Goal: Transaction & Acquisition: Purchase product/service

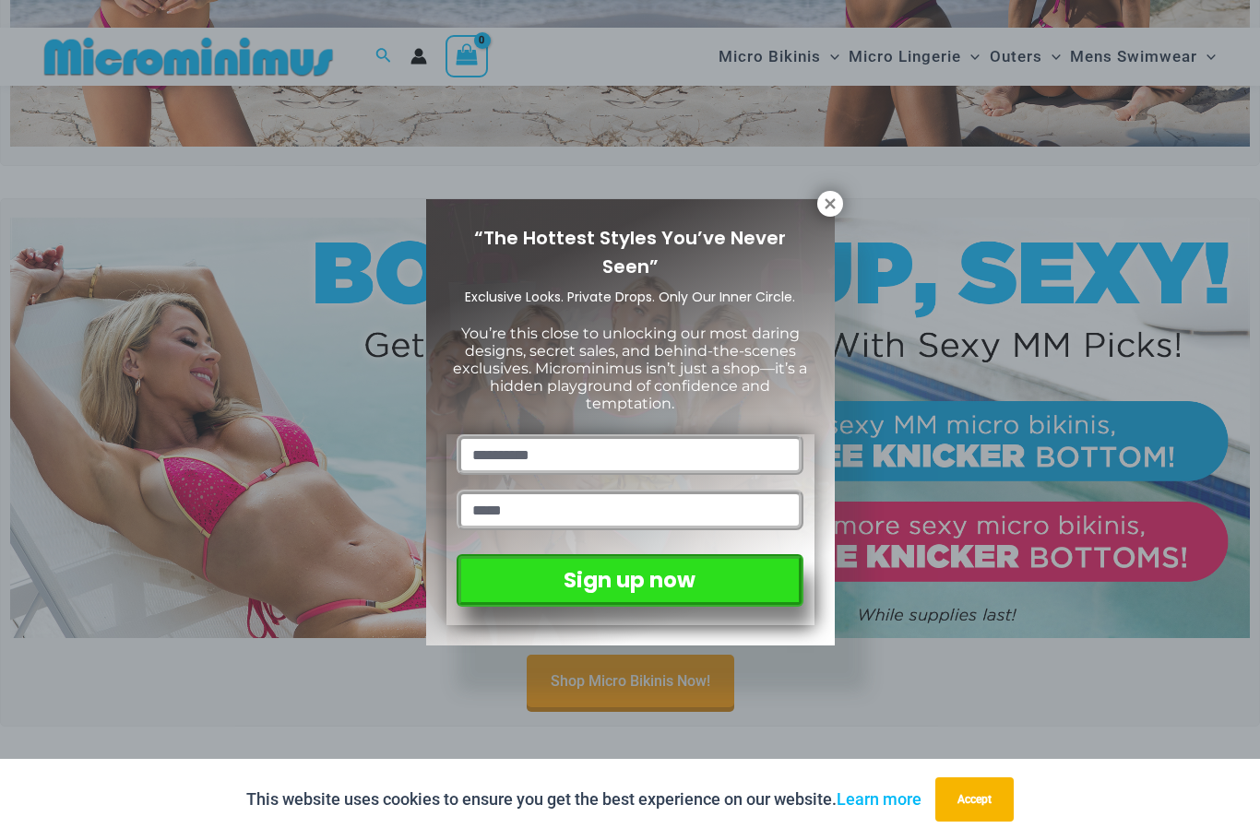
scroll to position [412, 0]
click at [840, 201] on button at bounding box center [830, 204] width 26 height 26
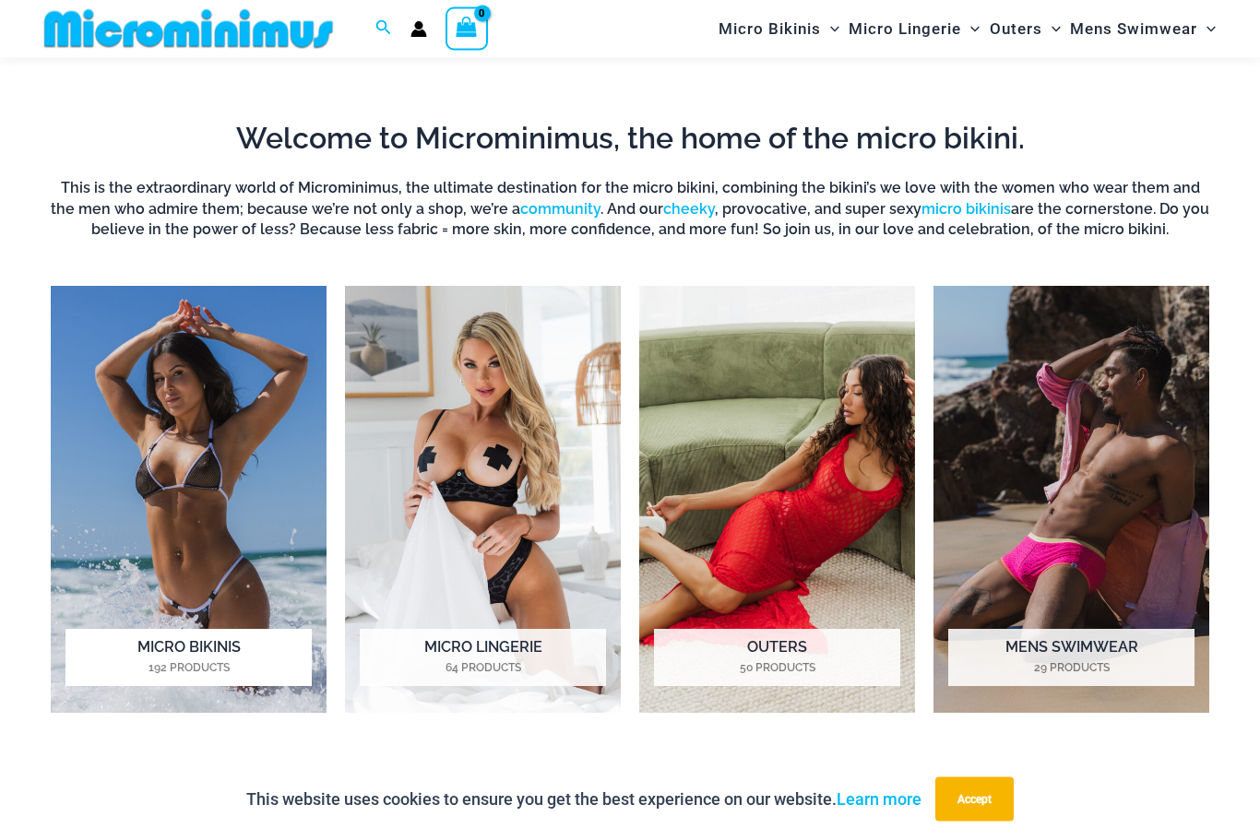
scroll to position [1111, 0]
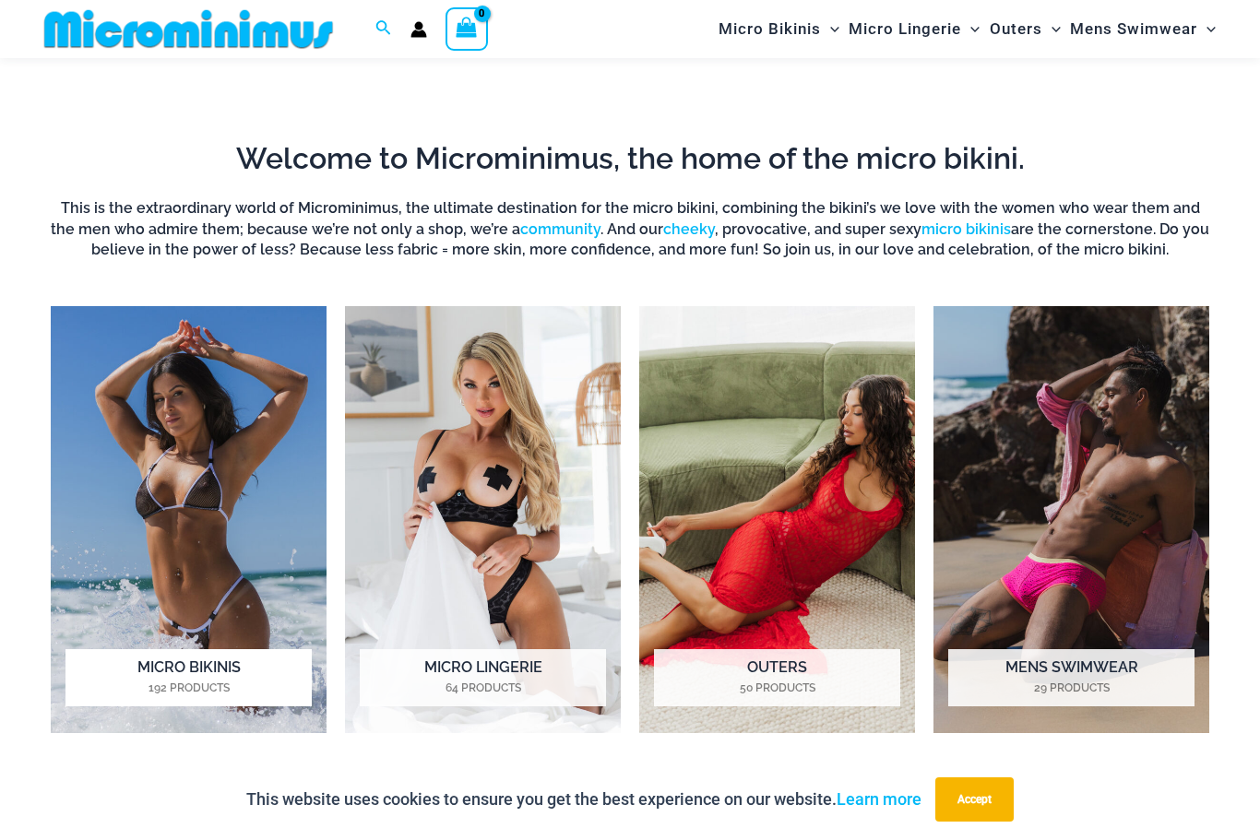
click at [256, 426] on img "Visit product category Micro Bikinis" at bounding box center [189, 519] width 276 height 427
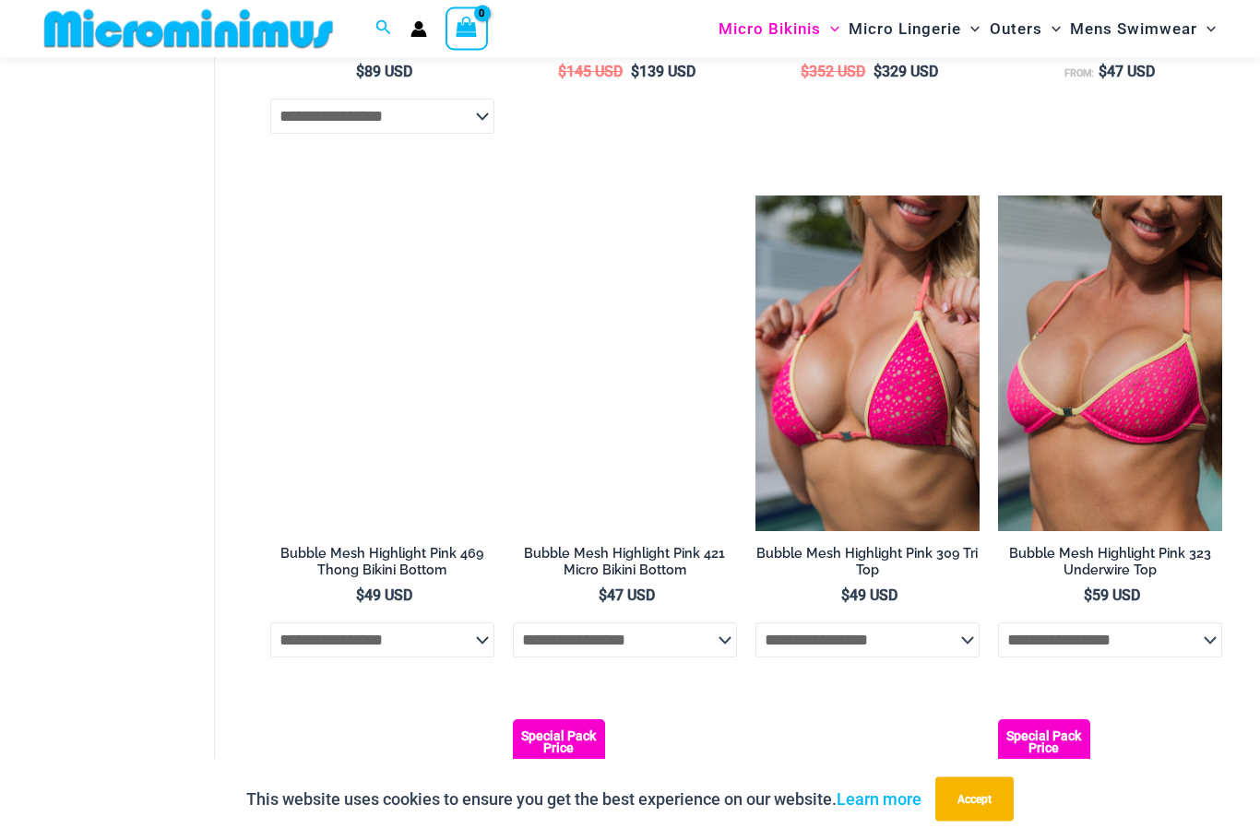
scroll to position [2562, 0]
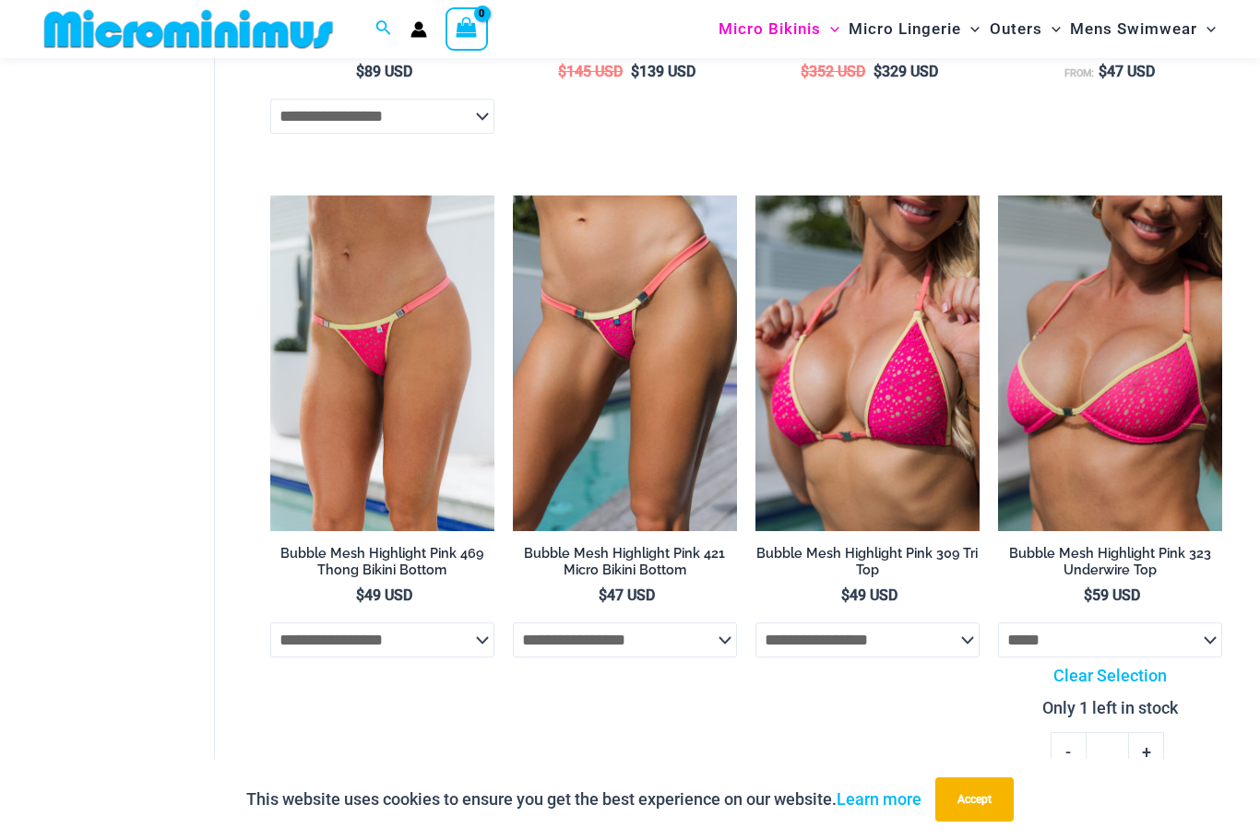
select select "*****"
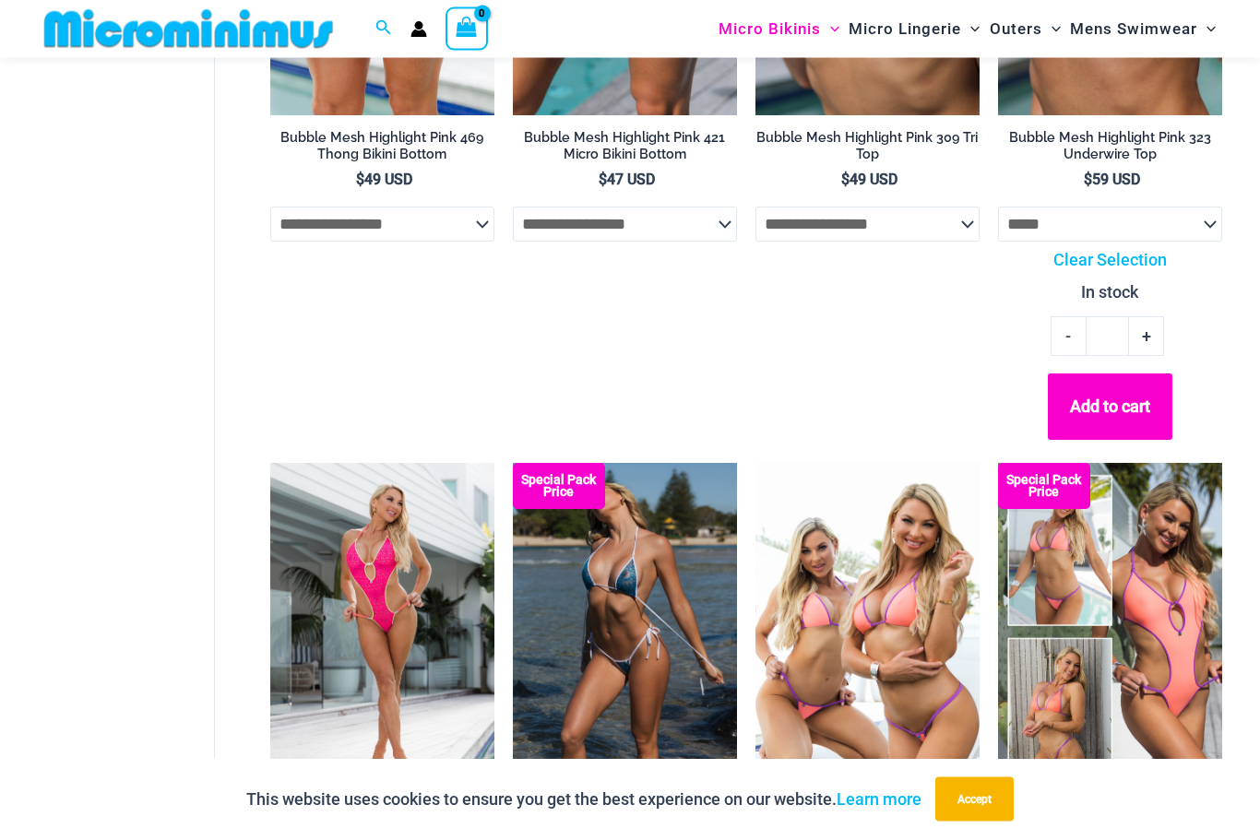
scroll to position [2978, 0]
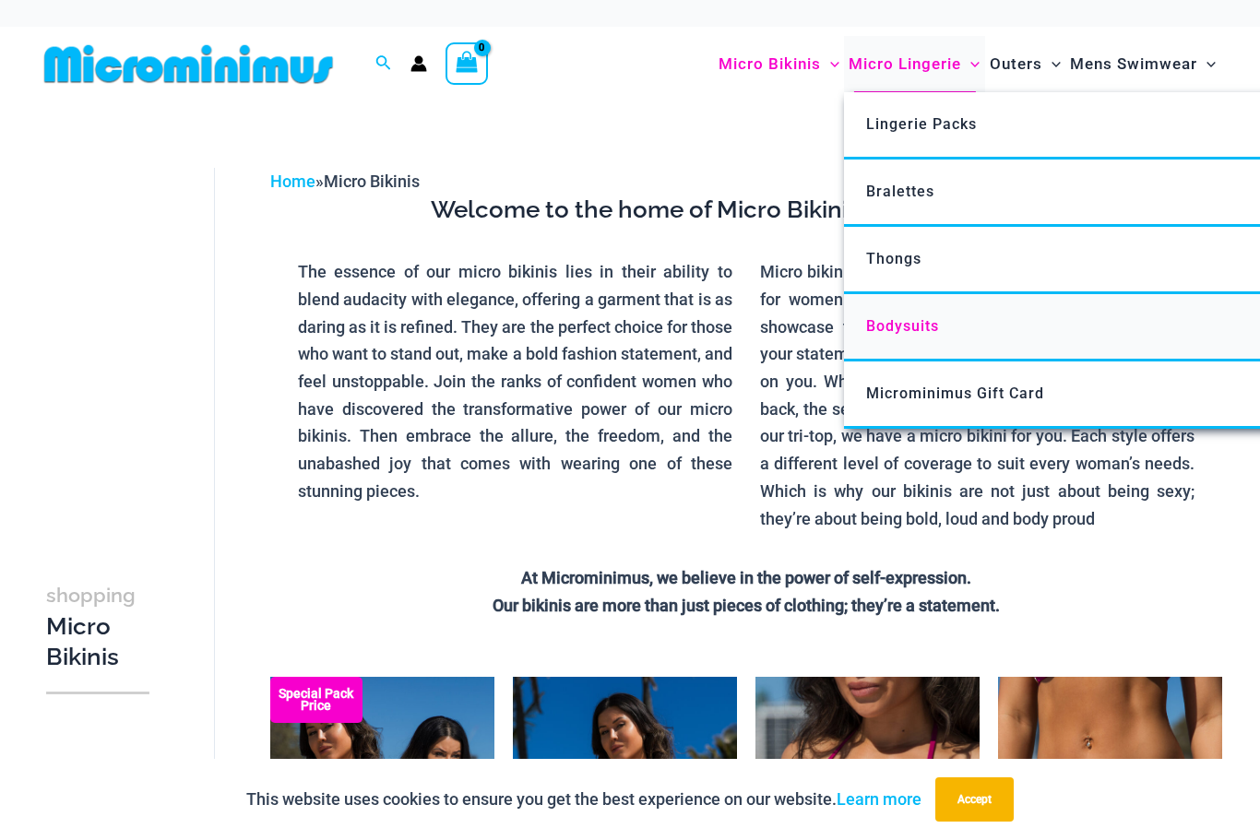
scroll to position [0, 0]
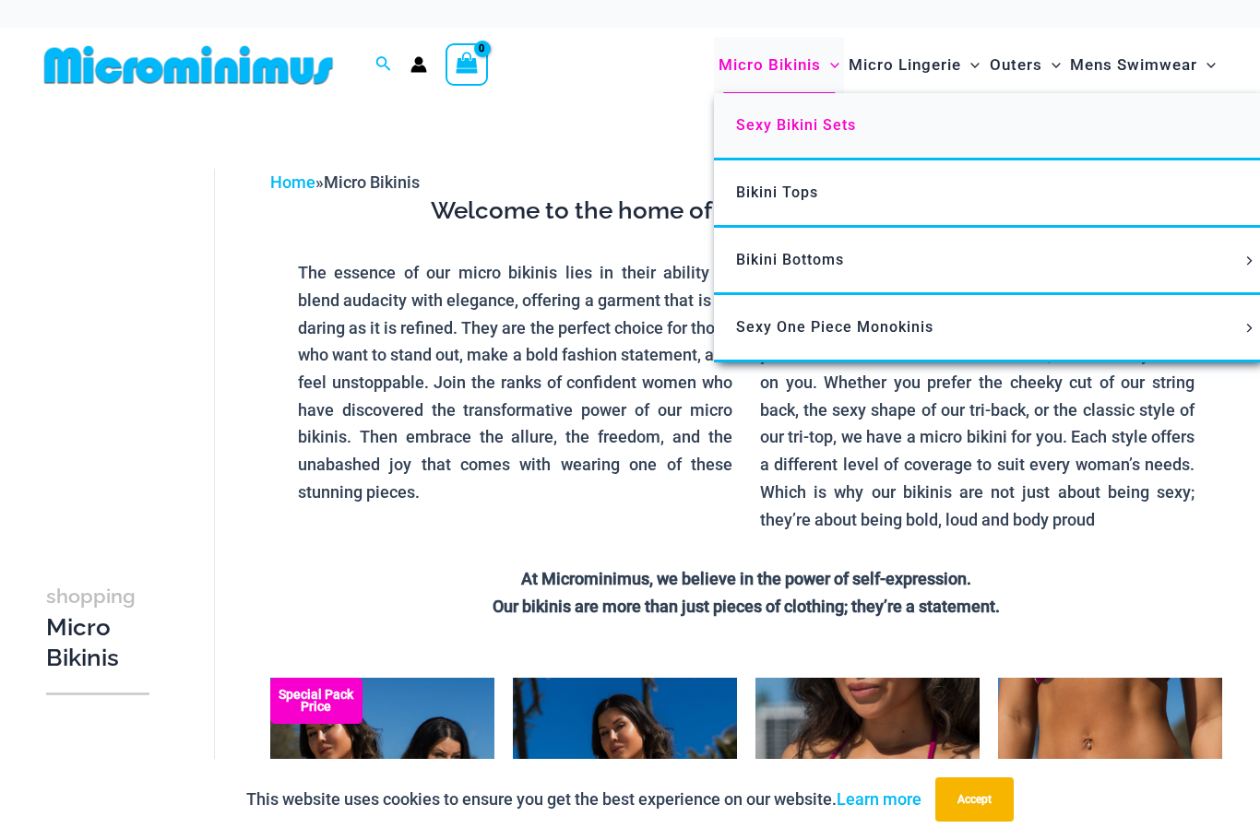
click at [784, 124] on span "Sexy Bikini Sets" at bounding box center [796, 125] width 120 height 18
